Goal: Book appointment/travel/reservation

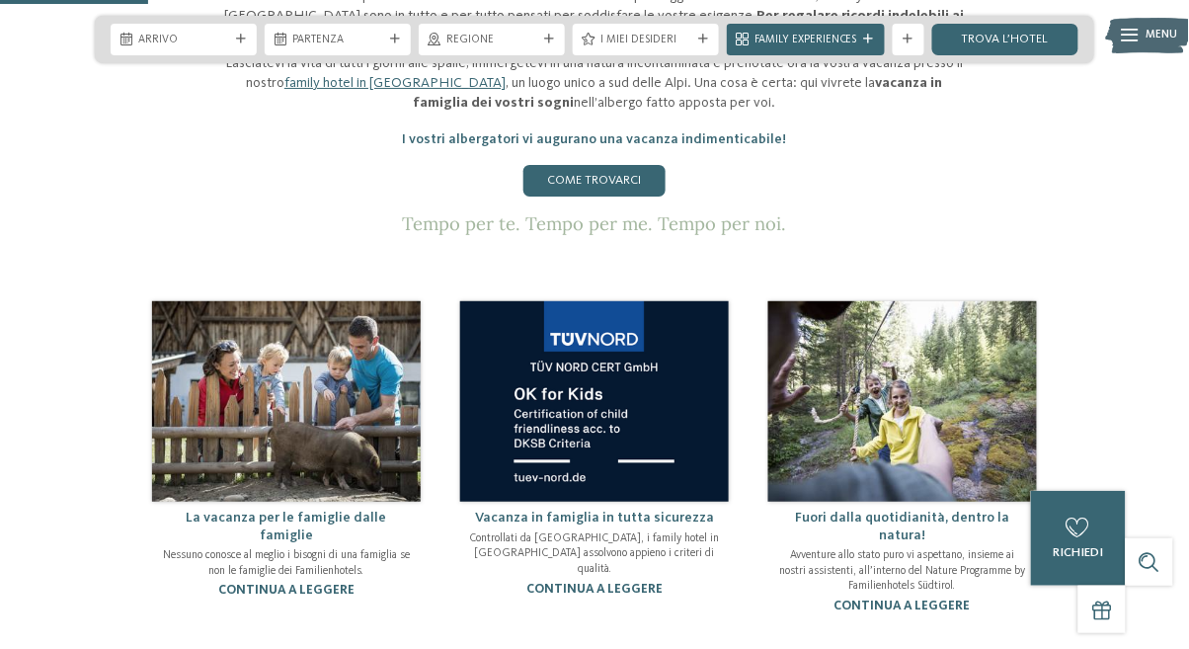
scroll to position [870, 0]
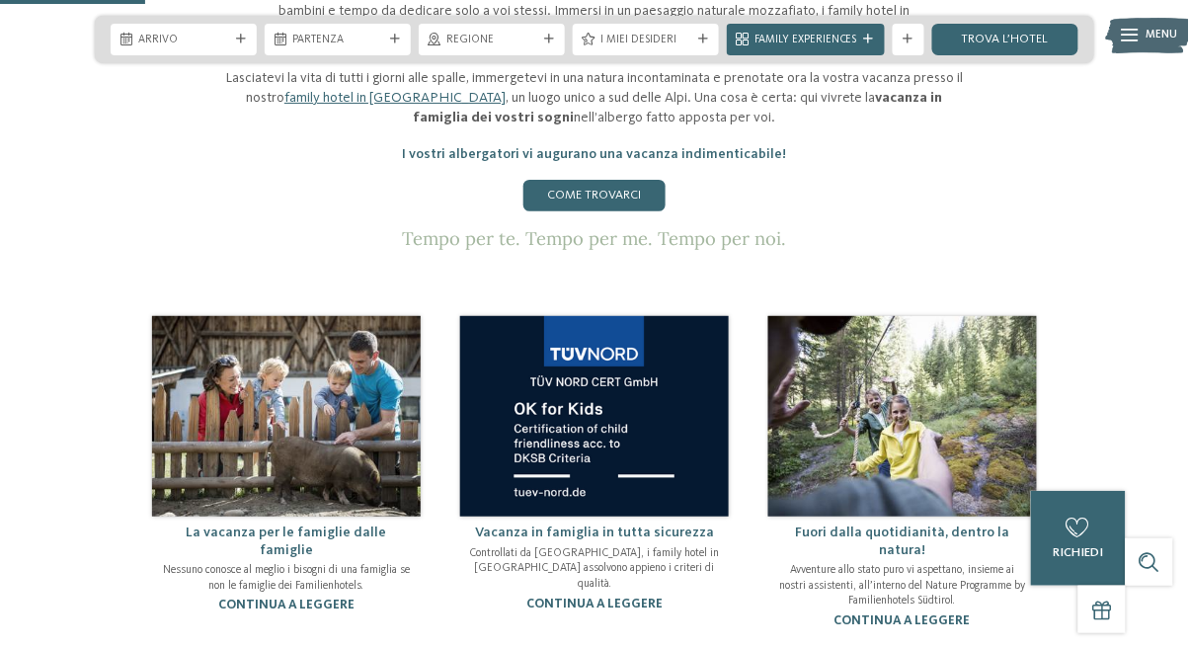
click at [992, 33] on link "trova l’hotel" at bounding box center [1005, 40] width 146 height 32
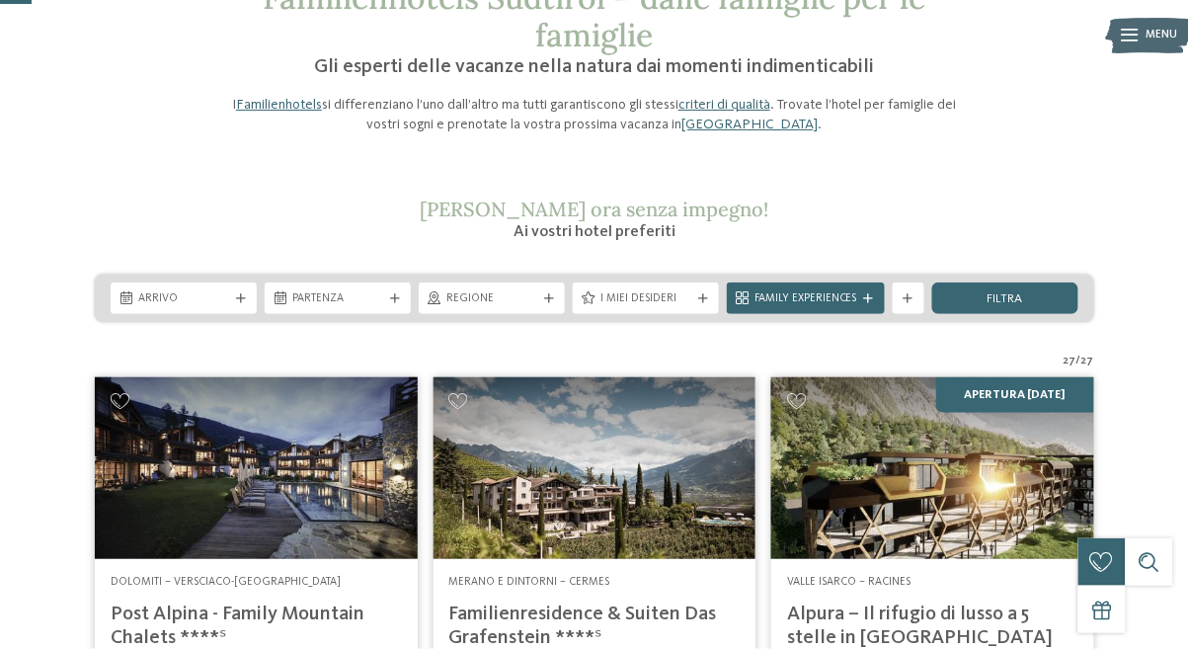
scroll to position [134, 0]
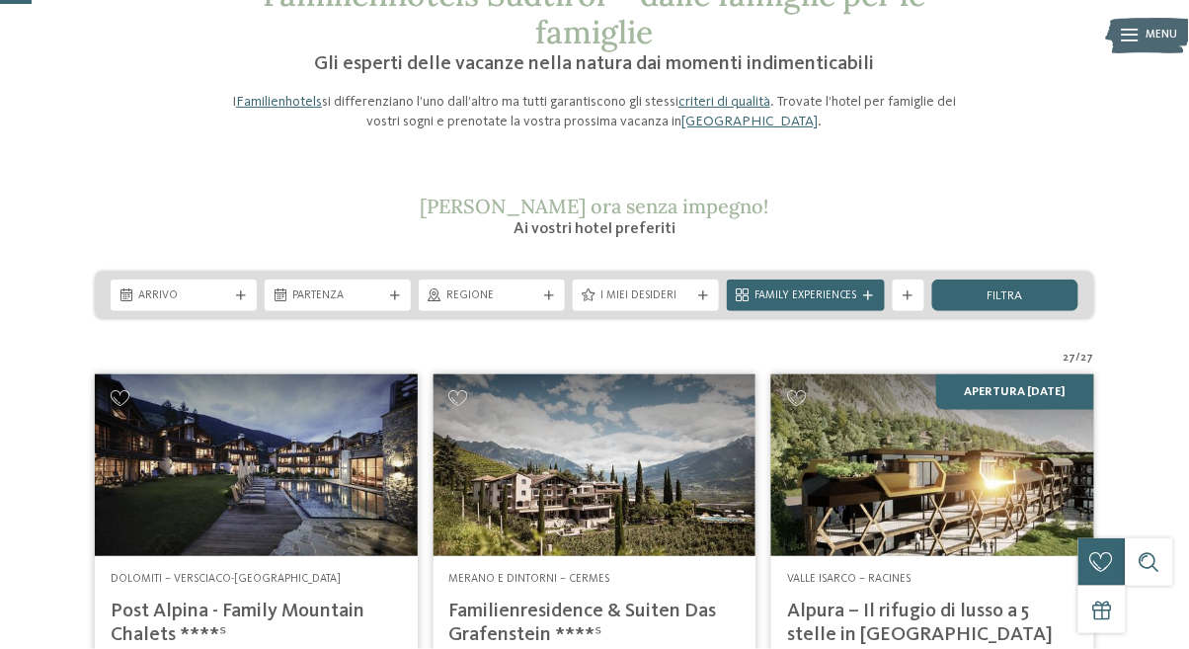
click at [480, 295] on span "Regione" at bounding box center [491, 296] width 91 height 16
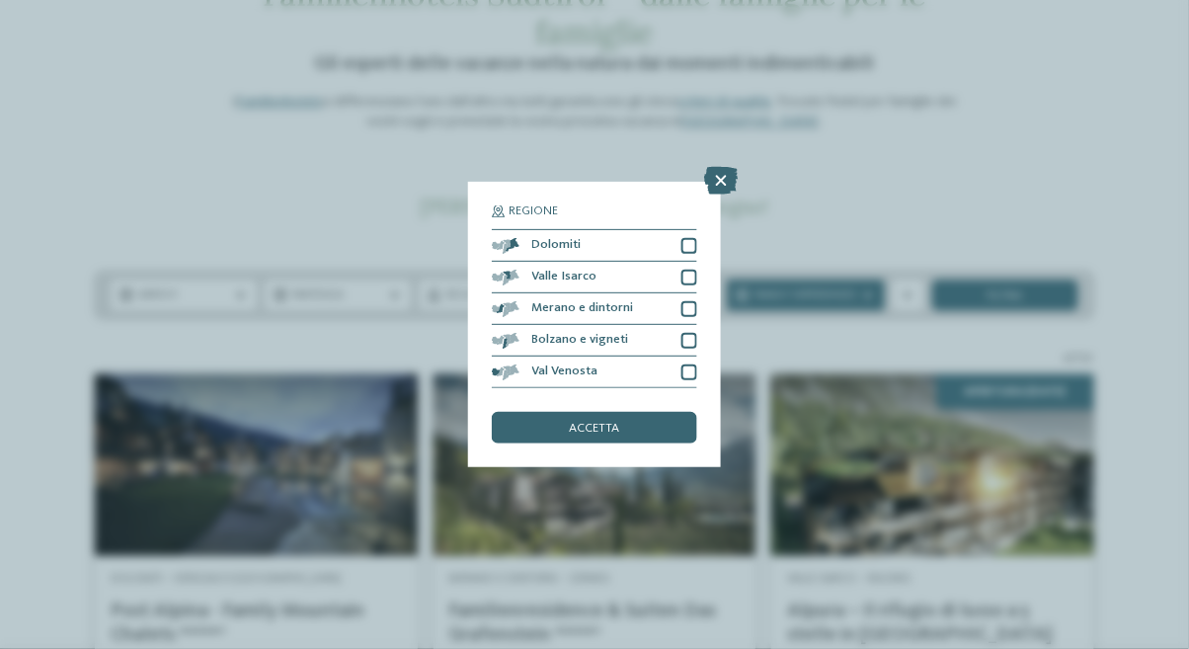
click at [670, 239] on div "Dolomiti" at bounding box center [594, 246] width 205 height 32
click at [640, 435] on div "accetta" at bounding box center [594, 428] width 205 height 32
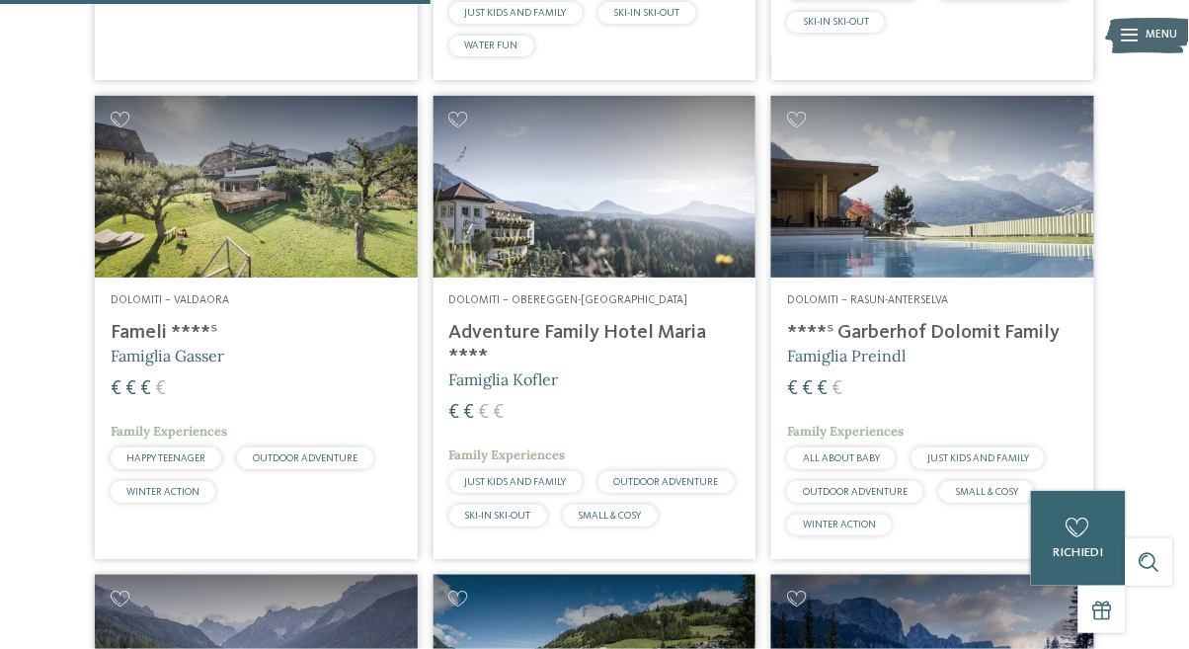
scroll to position [1014, 0]
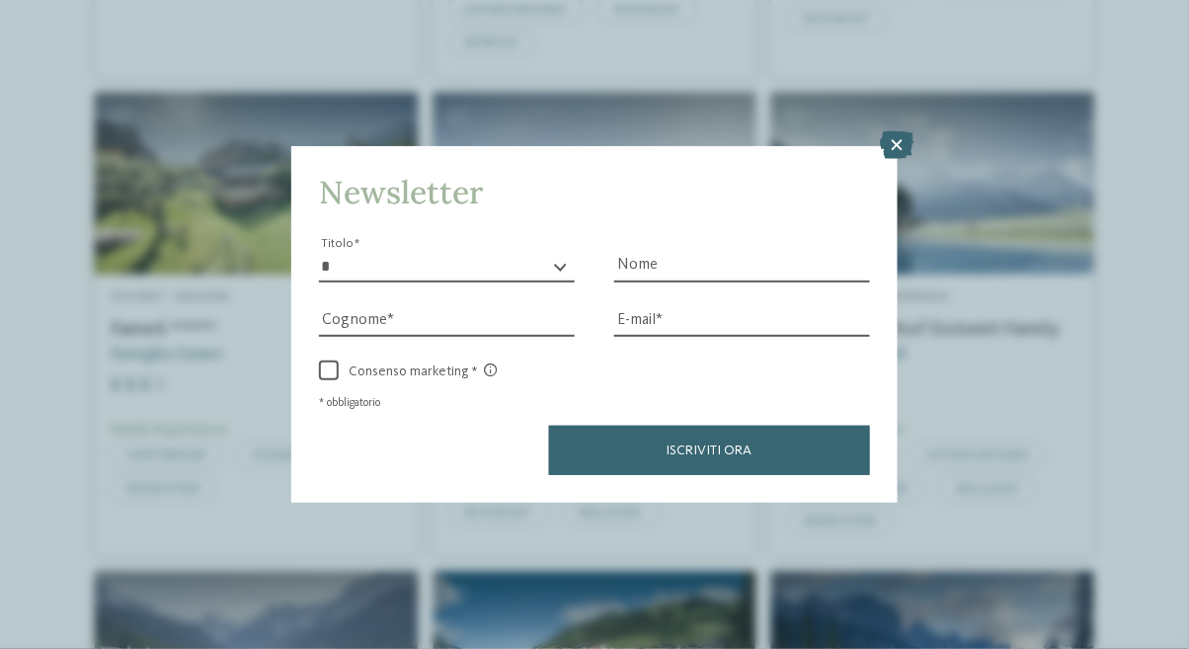
click at [889, 159] on icon at bounding box center [898, 145] width 34 height 28
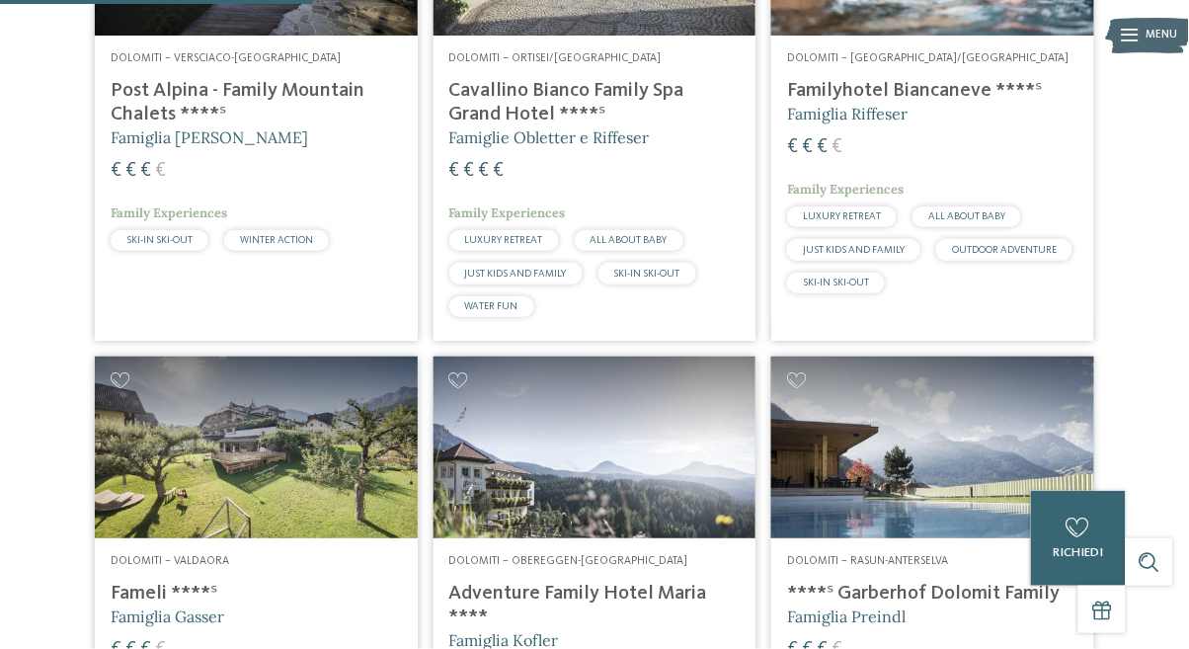
scroll to position [747, 0]
